Goal: Information Seeking & Learning: Learn about a topic

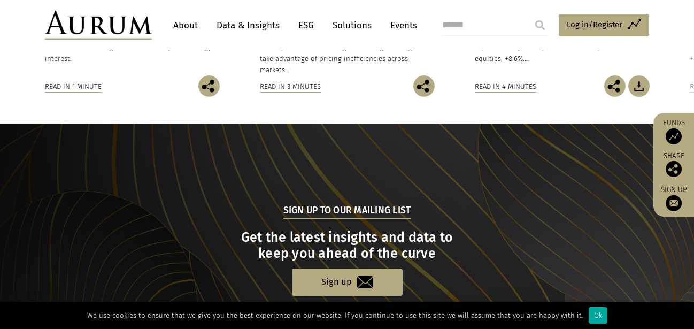
scroll to position [1010, 0]
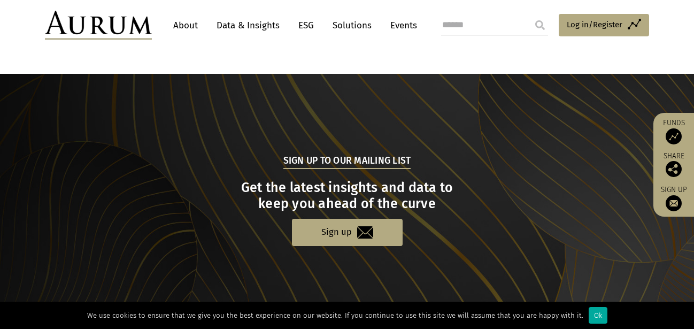
click at [252, 24] on link "Data & Insights" at bounding box center [248, 25] width 74 height 20
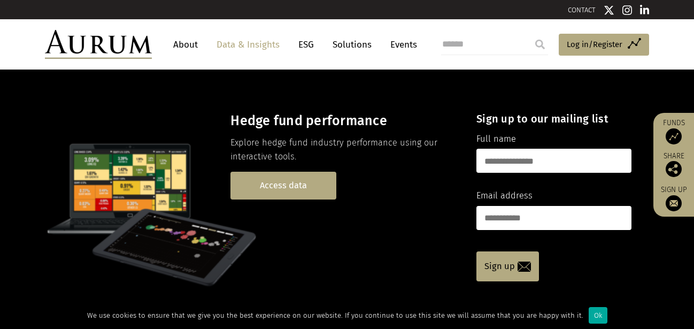
click at [295, 187] on link "Access data" at bounding box center [283, 185] width 106 height 27
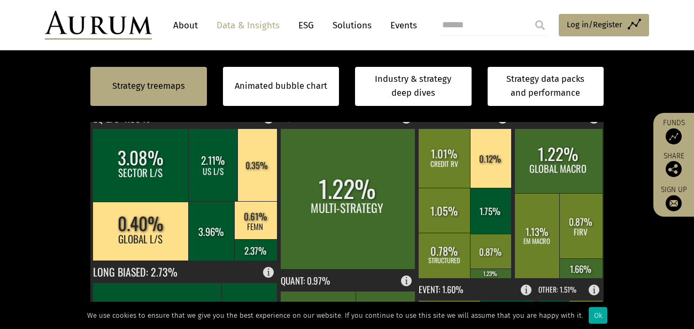
scroll to position [303, 0]
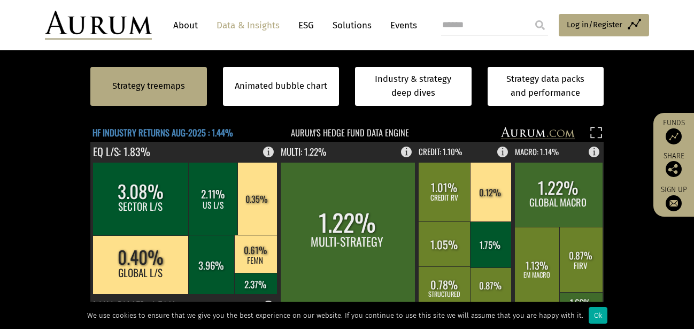
click at [175, 133] on text "HF INDUSTRY RETURNS AUG-2025 : 1.44%" at bounding box center [162, 132] width 141 height 13
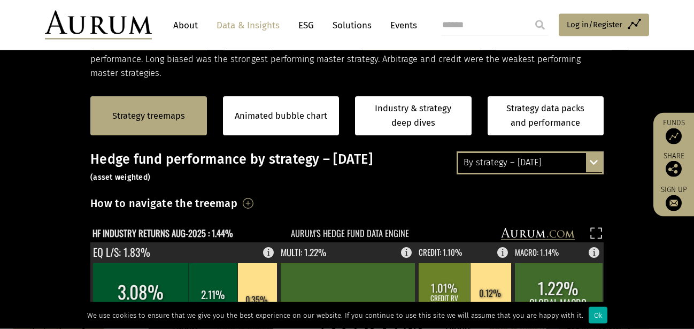
scroll to position [236, 0]
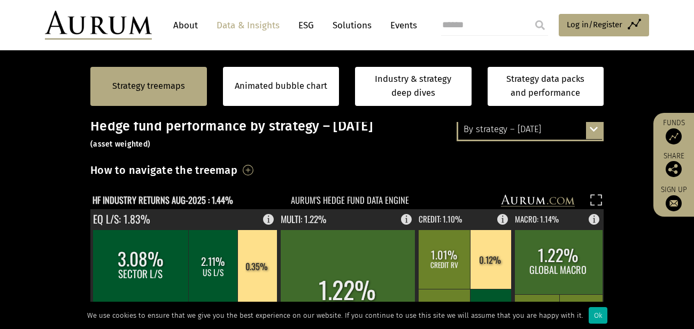
click at [496, 135] on div "By strategy – August 2025" at bounding box center [530, 129] width 144 height 19
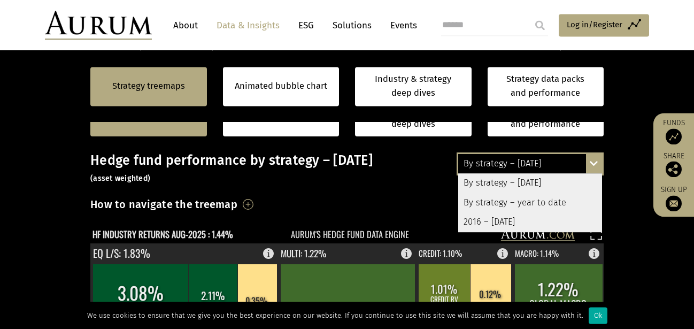
scroll to position [168, 0]
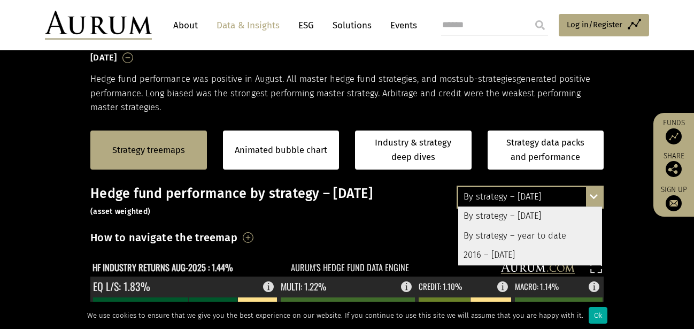
click at [518, 235] on div "By strategy – year to date" at bounding box center [530, 235] width 144 height 19
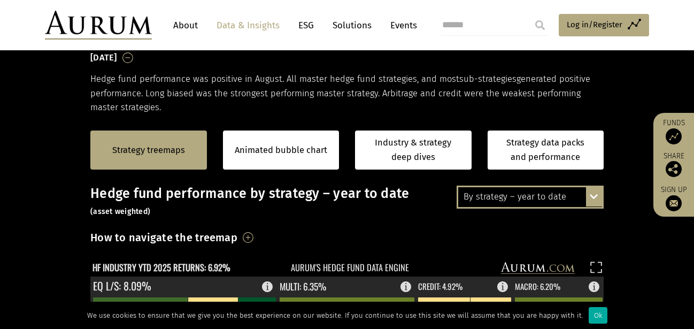
click at [536, 203] on div "By strategy – year to date" at bounding box center [530, 196] width 144 height 19
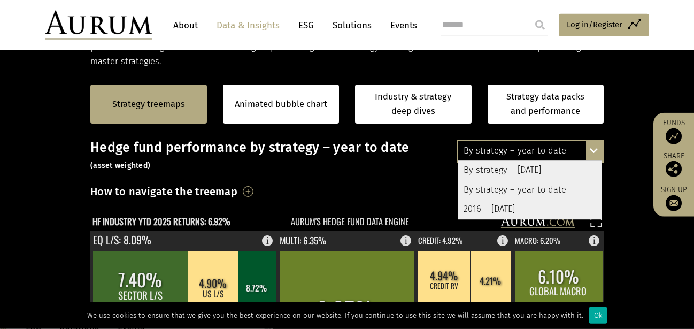
scroll to position [236, 0]
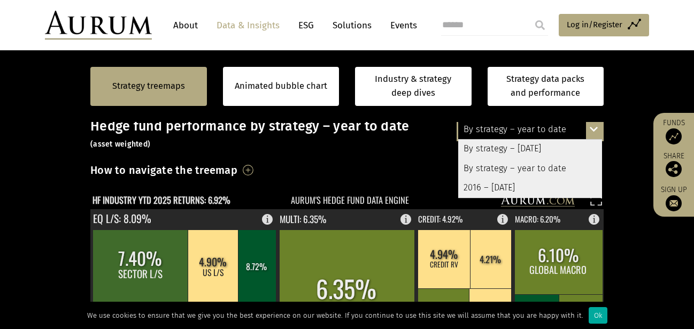
click at [371, 170] on div "How to navigate the treemap Hovering over one of the coloured boxes in the char…" at bounding box center [346, 173] width 513 height 25
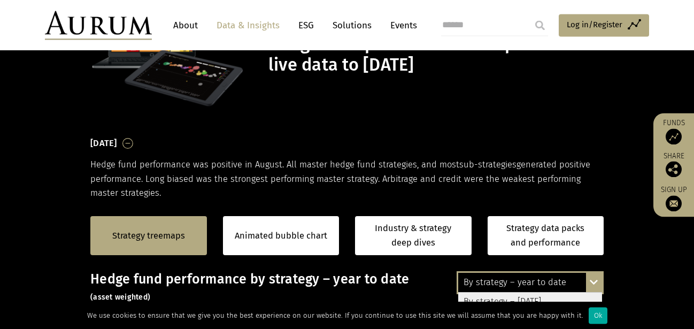
scroll to position [67, 0]
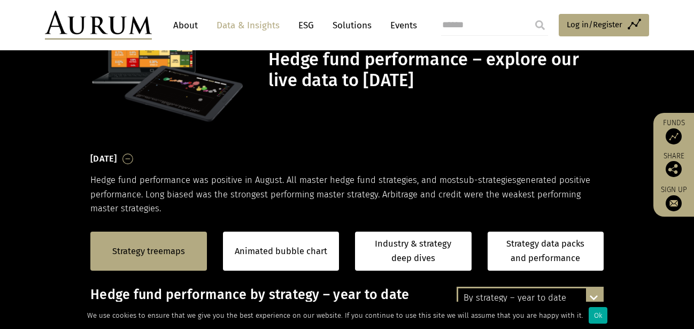
click at [117, 165] on h3 "August 2025" at bounding box center [103, 159] width 27 height 16
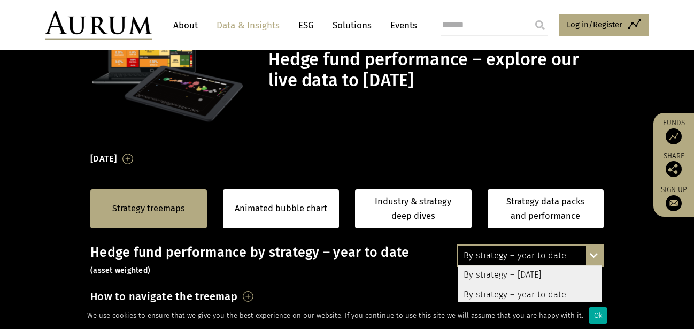
click at [117, 159] on h3 "August 2025" at bounding box center [103, 159] width 27 height 16
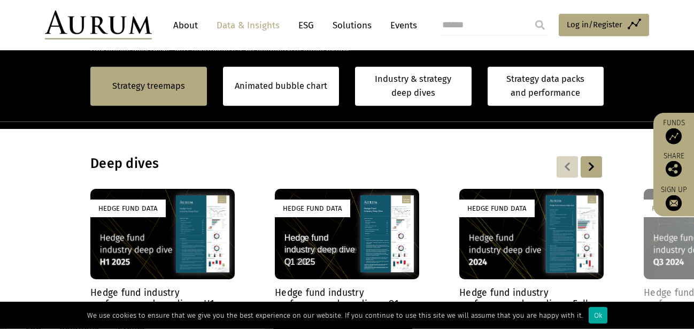
scroll to position [943, 0]
